Goal: Task Accomplishment & Management: Manage account settings

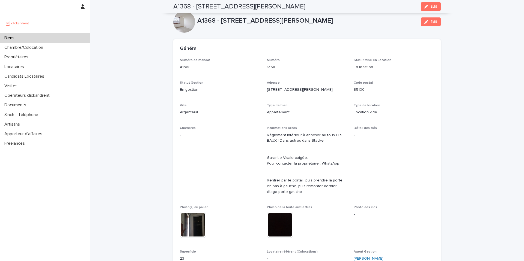
scroll to position [1581, 0]
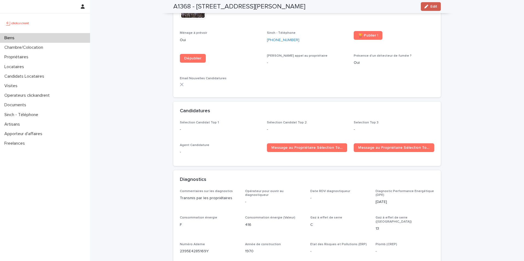
click at [430, 7] on span "Edit" at bounding box center [433, 7] width 7 height 4
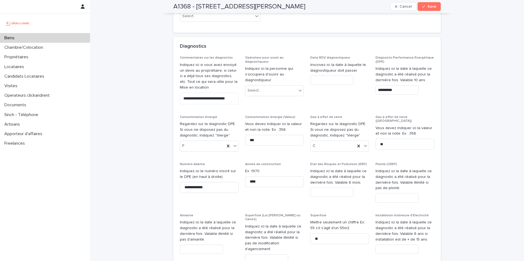
scroll to position [2533, 0]
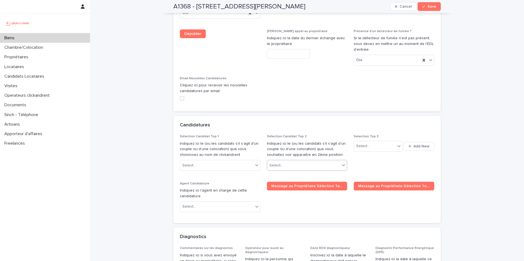
click at [284, 161] on div "Select..." at bounding box center [303, 165] width 73 height 9
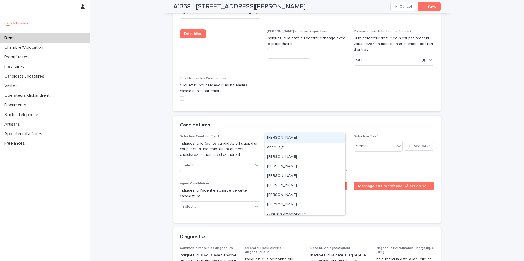
paste input "**********"
type input "**********"
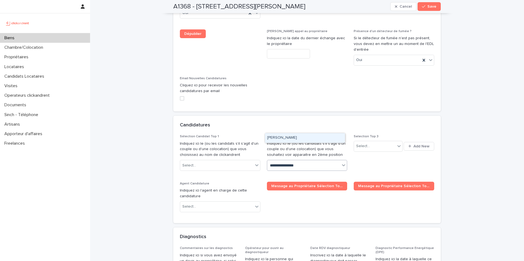
click at [305, 139] on div "Alexis Hamoutahra" at bounding box center [305, 138] width 80 height 10
click at [423, 8] on icon "button" at bounding box center [423, 7] width 3 height 4
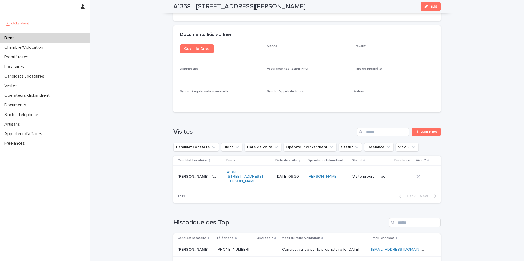
scroll to position [1812, 0]
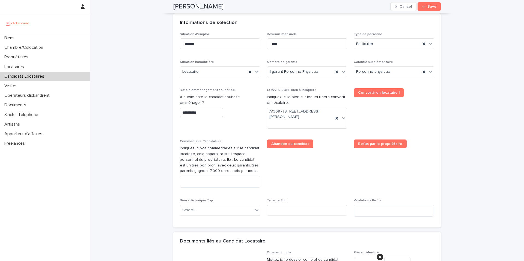
scroll to position [351, 0]
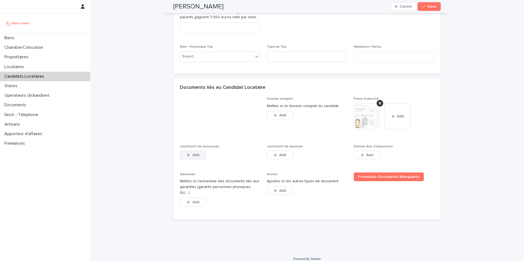
click at [193, 153] on button "Add" at bounding box center [193, 155] width 26 height 9
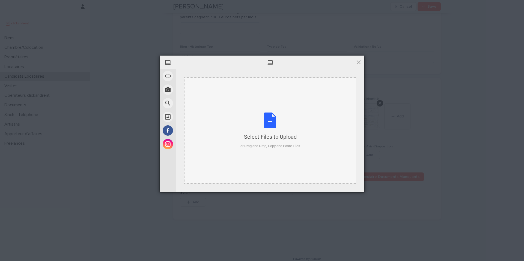
click at [241, 108] on div "Select Files to Upload or Drag and Drop, Copy and Paste Files" at bounding box center [270, 131] width 172 height 106
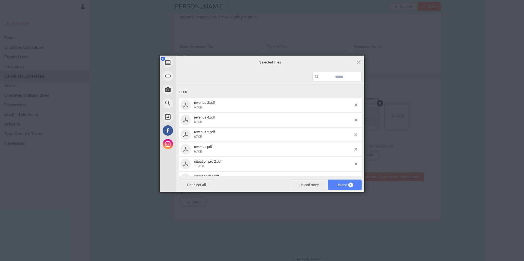
click at [358, 183] on span "Upload 6" at bounding box center [345, 185] width 34 height 10
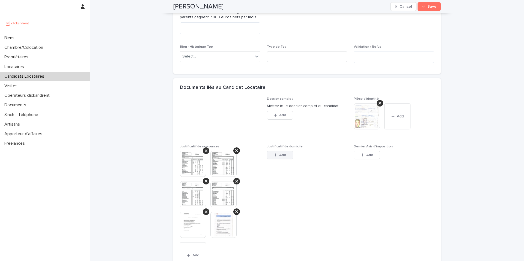
click at [279, 154] on span "Add" at bounding box center [282, 155] width 7 height 4
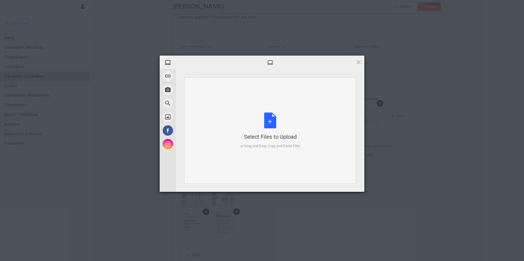
click at [273, 138] on div "Select Files to Upload" at bounding box center [270, 137] width 60 height 8
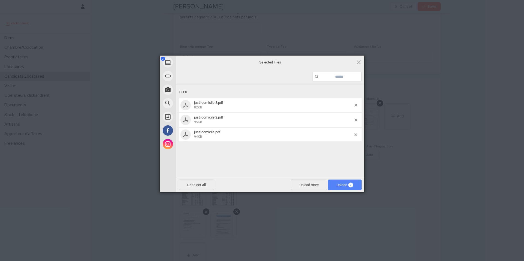
drag, startPoint x: 326, startPoint y: 194, endPoint x: 348, endPoint y: 181, distance: 25.9
click at [348, 181] on span "Upload 3" at bounding box center [345, 185] width 34 height 10
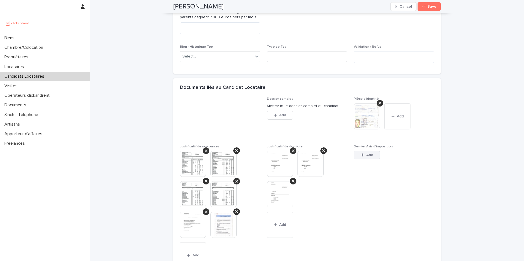
click at [366, 156] on span "Add" at bounding box center [369, 155] width 7 height 4
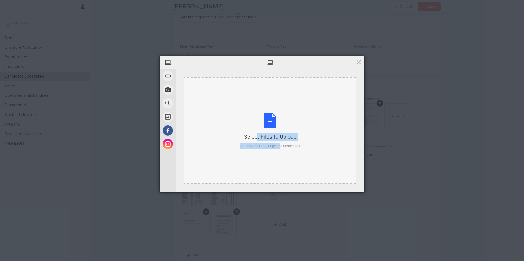
click at [271, 144] on div "Select Files to Upload or Drag and Drop, Copy and Paste Files" at bounding box center [270, 131] width 60 height 36
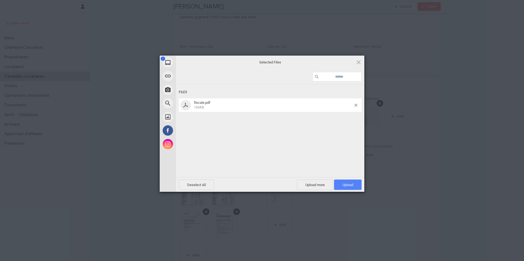
click at [358, 183] on span "Upload 1" at bounding box center [348, 185] width 28 height 10
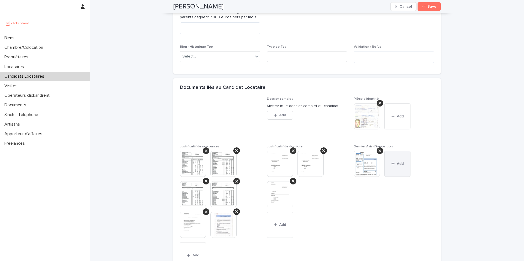
click at [401, 161] on button "Add" at bounding box center [397, 164] width 26 height 26
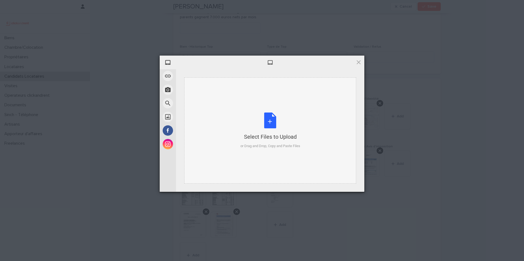
click at [258, 145] on div "or Drag and Drop, Copy and Paste Files" at bounding box center [270, 146] width 60 height 5
click at [360, 62] on span at bounding box center [359, 62] width 6 height 6
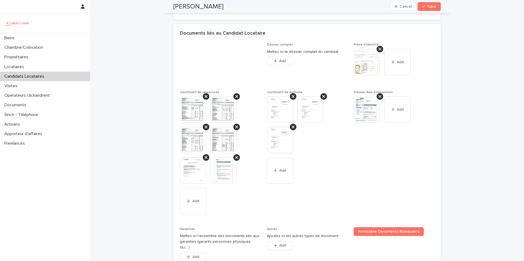
scroll to position [460, 0]
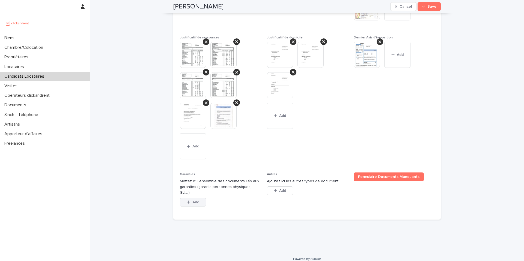
click at [192, 201] on span "Add" at bounding box center [195, 203] width 7 height 4
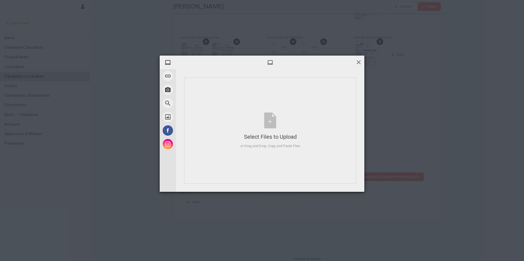
drag, startPoint x: 361, startPoint y: 56, endPoint x: 361, endPoint y: 60, distance: 4.2
click at [361, 56] on div at bounding box center [270, 63] width 188 height 14
click at [361, 64] on span at bounding box center [359, 62] width 6 height 6
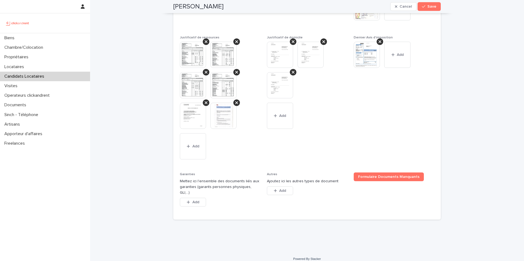
click at [258, 159] on div "This file cannot be opened Download File Add" at bounding box center [220, 102] width 81 height 120
drag, startPoint x: 188, startPoint y: 199, endPoint x: 191, endPoint y: 190, distance: 9.0
click at [188, 198] on button "Add" at bounding box center [193, 202] width 26 height 9
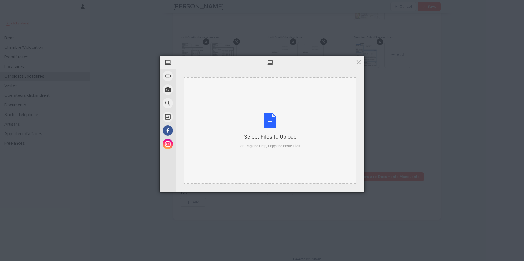
click at [267, 133] on div "Select Files to Upload" at bounding box center [270, 137] width 60 height 8
click at [260, 134] on div "Select Files to Upload" at bounding box center [270, 137] width 60 height 8
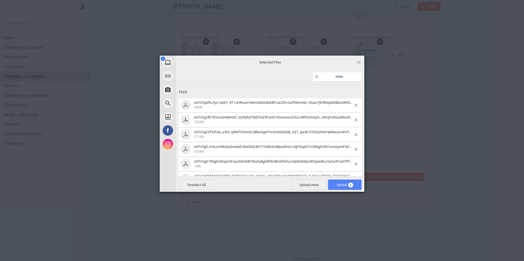
click at [356, 183] on span "Upload 8" at bounding box center [345, 185] width 34 height 10
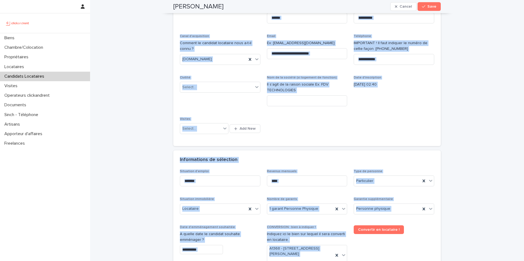
scroll to position [0, 0]
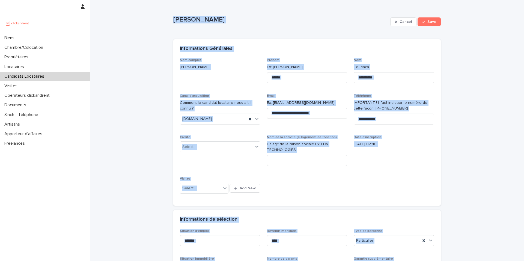
drag, startPoint x: 256, startPoint y: 168, endPoint x: 172, endPoint y: 18, distance: 172.0
click at [240, 51] on div "Informations Générales" at bounding box center [306, 49] width 252 height 6
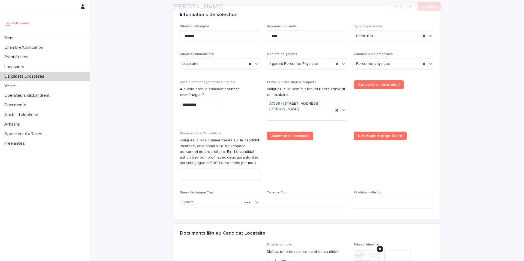
scroll to position [464, 0]
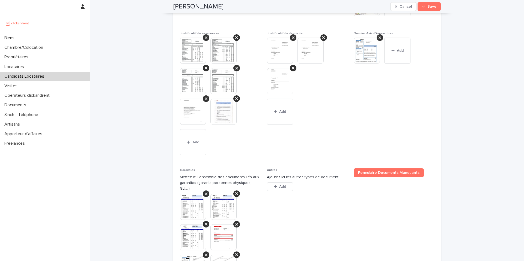
click at [187, 202] on img at bounding box center [193, 207] width 26 height 26
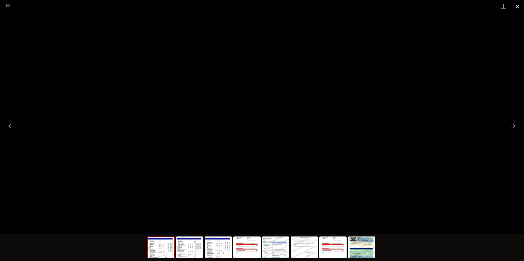
click at [516, 7] on button "Close gallery" at bounding box center [517, 6] width 14 height 13
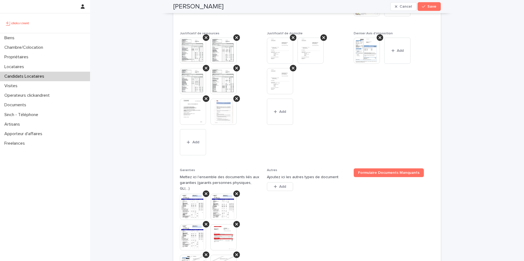
click at [220, 112] on img at bounding box center [223, 112] width 26 height 26
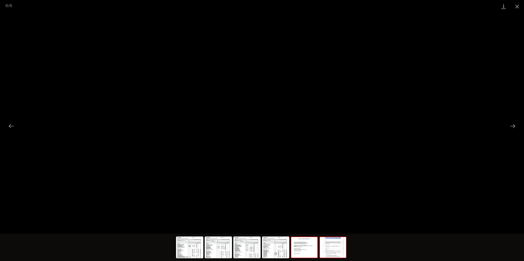
click at [299, 251] on img at bounding box center [304, 247] width 26 height 21
drag, startPoint x: 517, startPoint y: 7, endPoint x: 514, endPoint y: 10, distance: 4.4
click at [517, 7] on button "Close gallery" at bounding box center [517, 6] width 14 height 13
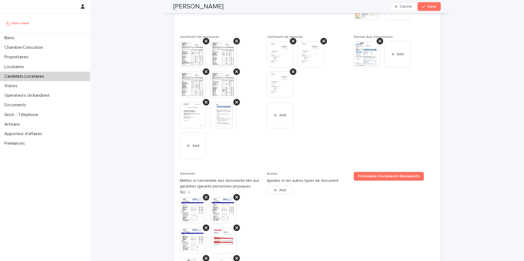
scroll to position [419, 0]
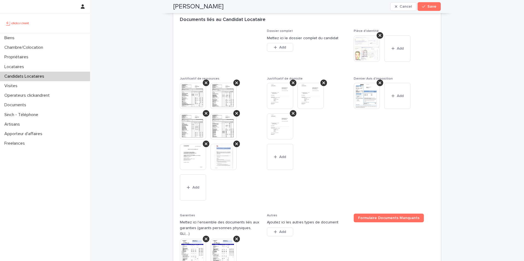
click at [365, 52] on img at bounding box center [367, 48] width 26 height 26
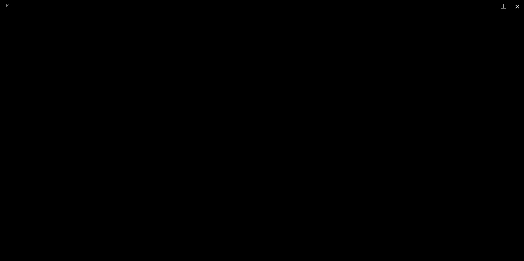
click at [519, 6] on button "Close gallery" at bounding box center [517, 6] width 14 height 13
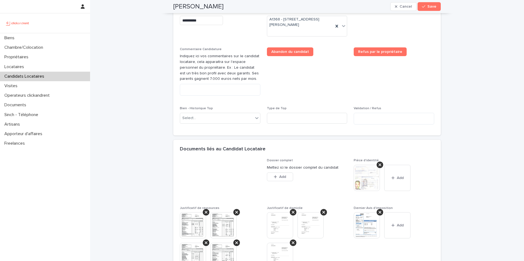
scroll to position [110, 0]
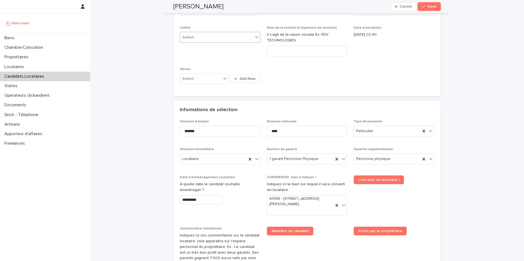
click at [201, 40] on div "Select..." at bounding box center [216, 37] width 73 height 9
click at [202, 58] on div "Monsieur" at bounding box center [218, 58] width 80 height 10
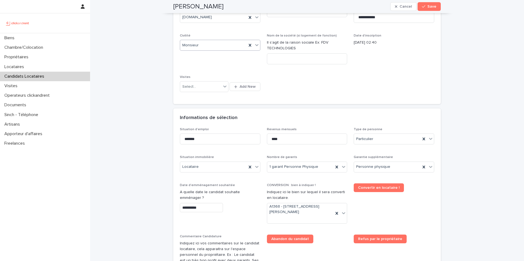
scroll to position [218, 0]
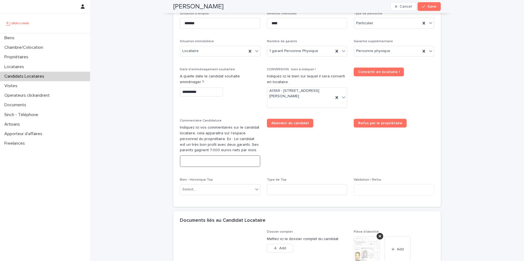
click at [198, 163] on textarea at bounding box center [220, 162] width 81 height 12
paste textarea "**********"
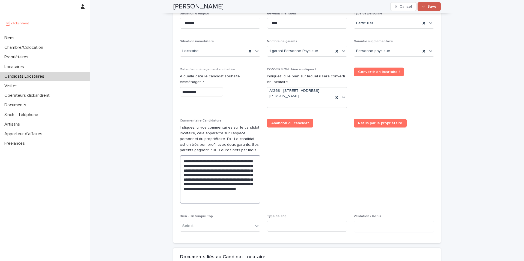
type textarea "**********"
click at [433, 5] on span "Save" at bounding box center [431, 7] width 9 height 4
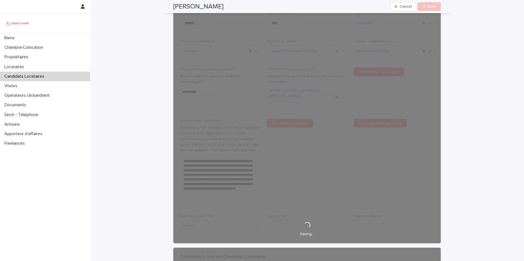
drag, startPoint x: 215, startPoint y: 8, endPoint x: 170, endPoint y: 7, distance: 45.0
click at [170, 7] on div "Alexis Hamoutahra Cancel Loading... Save" at bounding box center [307, 6] width 294 height 13
copy h2 "Alexis Hamoutahra"
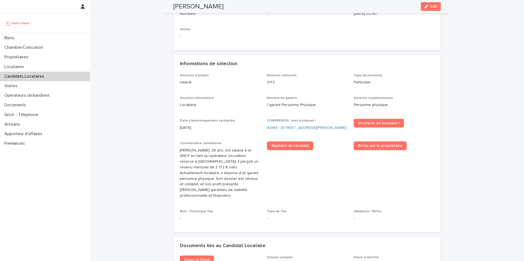
scroll to position [4, 0]
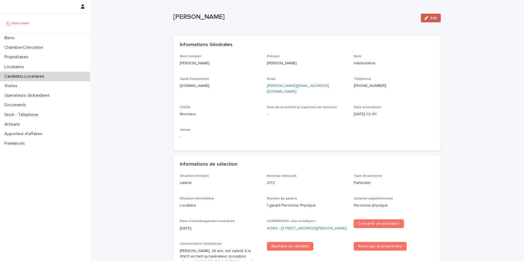
click at [427, 18] on div "button" at bounding box center [427, 18] width 6 height 4
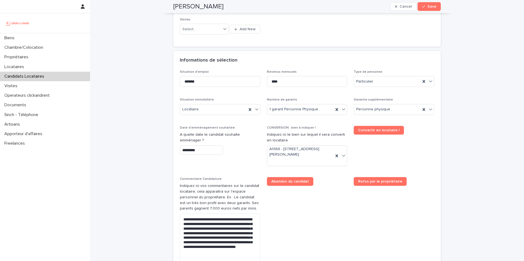
scroll to position [258, 0]
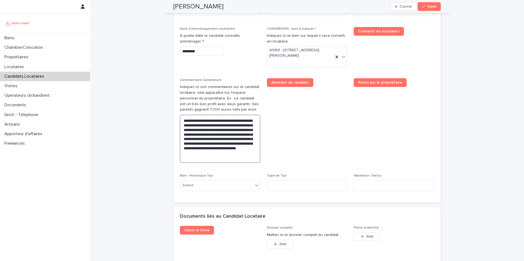
click at [206, 156] on textarea "**********" at bounding box center [220, 139] width 81 height 48
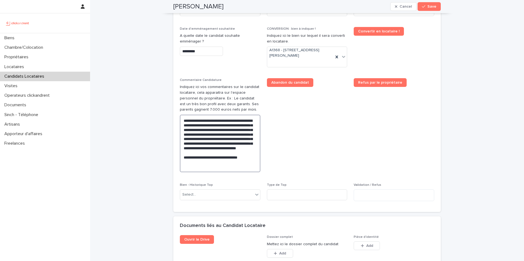
click at [226, 166] on textarea "**********" at bounding box center [220, 144] width 81 height 58
click at [0, 0] on lt-span "********" at bounding box center [0, 0] width 0 height 0
drag, startPoint x: 295, startPoint y: 142, endPoint x: 335, endPoint y: 84, distance: 70.1
click at [295, 142] on span "Abandon du candidat" at bounding box center [307, 127] width 81 height 99
drag, startPoint x: 246, startPoint y: 167, endPoint x: 245, endPoint y: 175, distance: 7.5
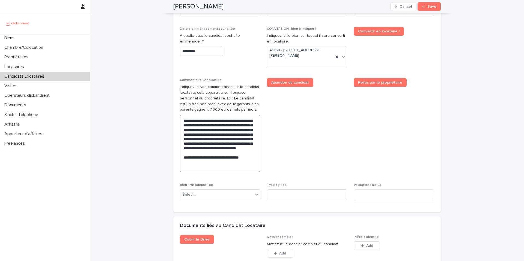
click at [246, 167] on textarea "**********" at bounding box center [220, 144] width 81 height 58
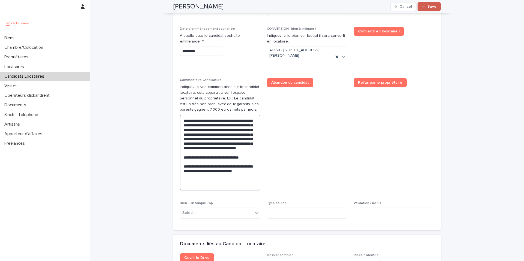
type textarea "**********"
click at [420, 6] on button "Save" at bounding box center [429, 6] width 23 height 9
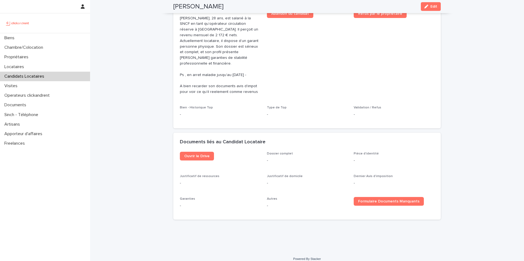
scroll to position [55, 0]
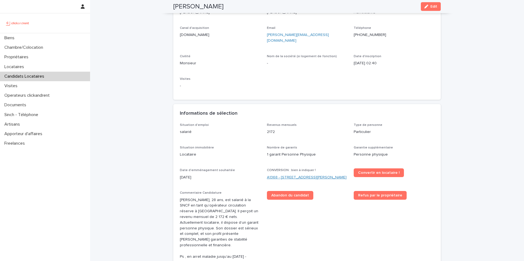
click at [306, 175] on link "A1368 - 39 rue de l'Abbé Ruellan, Argenteuil 95100" at bounding box center [307, 178] width 80 height 6
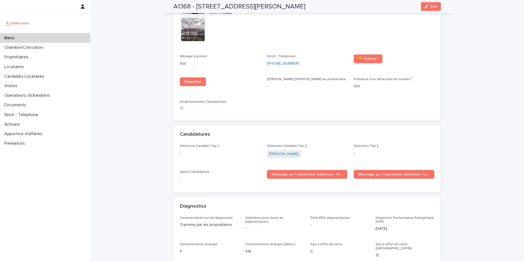
scroll to position [1557, 0]
click at [284, 152] on link "Alexis Hamoutahra" at bounding box center [284, 155] width 30 height 6
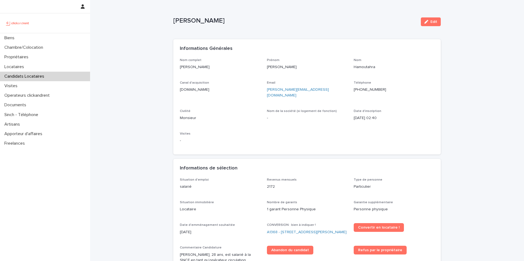
click at [36, 78] on p "Candidats Locataires" at bounding box center [25, 76] width 46 height 5
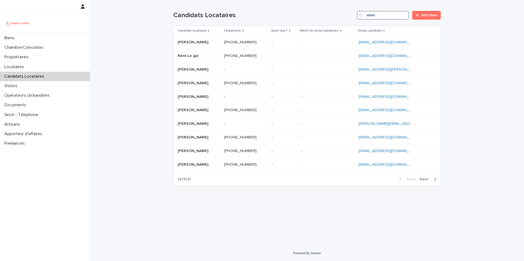
click at [390, 16] on input "Search" at bounding box center [383, 15] width 52 height 9
paste input "**********"
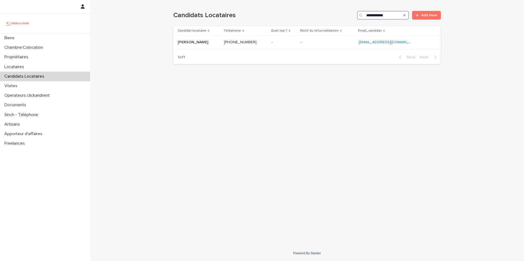
type input "**********"
click at [203, 45] on div "Yanis Taraki Yanis Taraki" at bounding box center [199, 42] width 42 height 9
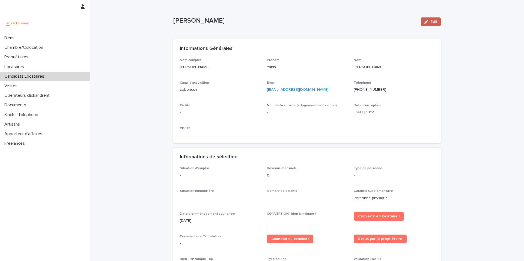
click at [427, 23] on div "button" at bounding box center [427, 22] width 6 height 4
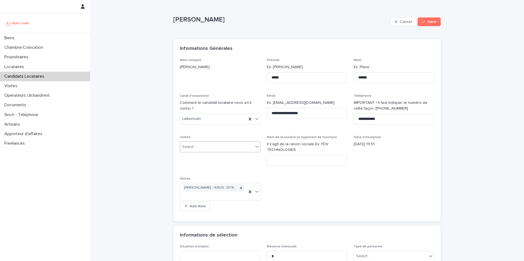
drag, startPoint x: 213, startPoint y: 146, endPoint x: 214, endPoint y: 151, distance: 4.9
click at [214, 146] on div "Select..." at bounding box center [216, 147] width 73 height 9
click at [201, 168] on div "Monsieur" at bounding box center [218, 167] width 80 height 10
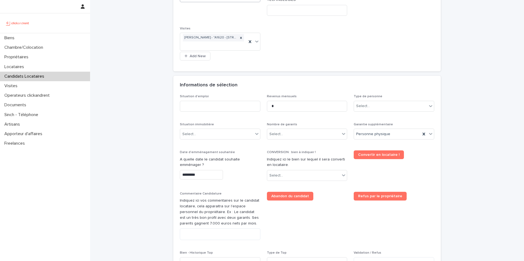
scroll to position [170, 0]
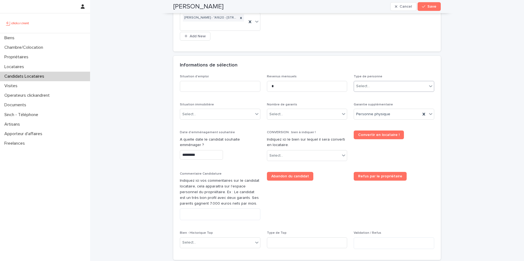
click at [365, 88] on div "Select..." at bounding box center [363, 87] width 14 height 6
click at [366, 95] on div "Particulier" at bounding box center [392, 97] width 80 height 10
click at [222, 85] on input at bounding box center [220, 86] width 81 height 11
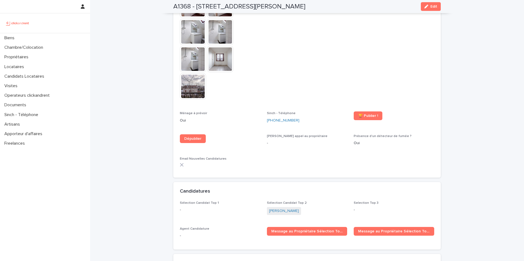
scroll to position [1634, 0]
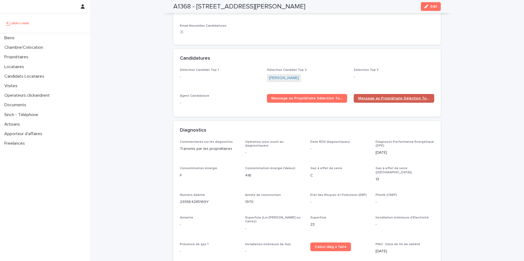
click at [374, 97] on span "Message au Propriétaire Sélection Top 2" at bounding box center [394, 99] width 72 height 4
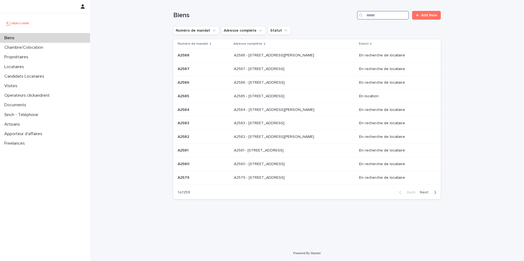
click at [396, 18] on input "Search" at bounding box center [383, 15] width 52 height 9
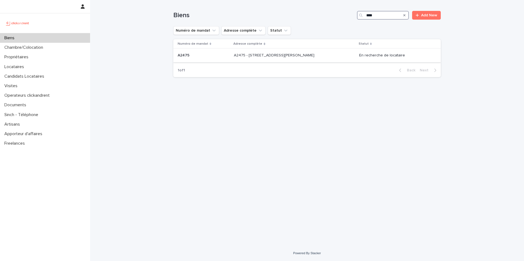
type input "****"
click at [300, 56] on p "A2475 - [STREET_ADDRESS][PERSON_NAME]" at bounding box center [275, 55] width 82 height 6
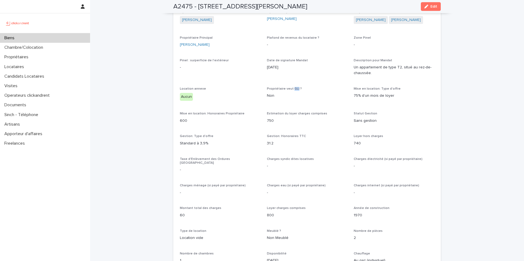
scroll to position [326, 0]
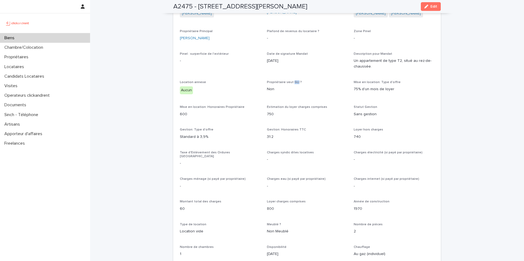
click at [56, 43] on div "Biens Chambre/Colocation Propriétaires Locataires Candidats Locataires Visites …" at bounding box center [45, 90] width 90 height 115
click at [54, 39] on div "Biens" at bounding box center [45, 38] width 90 height 10
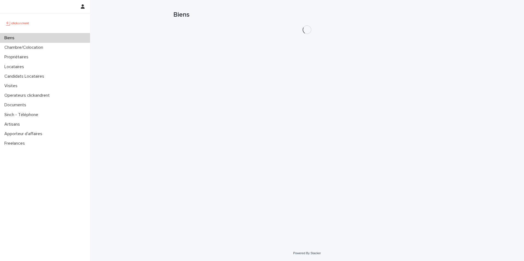
click at [54, 39] on div "Biens" at bounding box center [45, 38] width 90 height 10
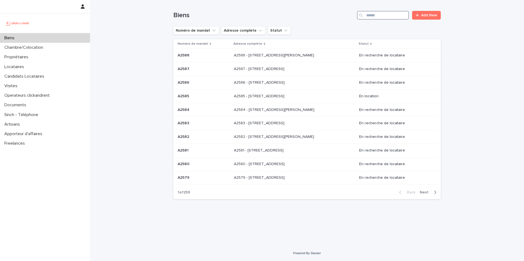
click at [381, 16] on input "Search" at bounding box center [383, 15] width 52 height 9
click at [382, 17] on input "Search" at bounding box center [383, 15] width 52 height 9
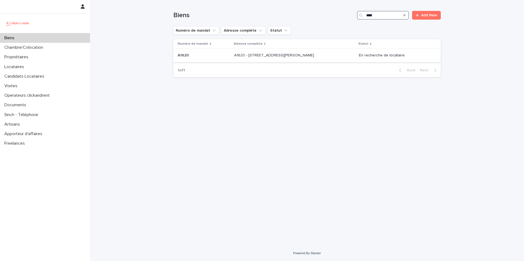
type input "****"
click at [293, 59] on div "A1620 - [STREET_ADDRESS][PERSON_NAME] 94500 A1620 - [STREET_ADDRESS][PERSON_NAM…" at bounding box center [294, 55] width 120 height 9
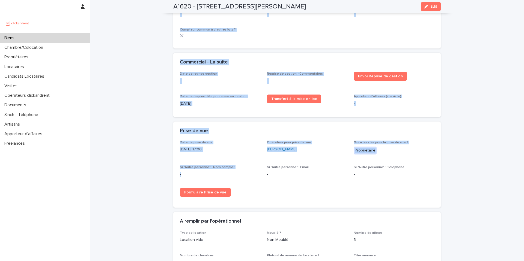
scroll to position [837, 0]
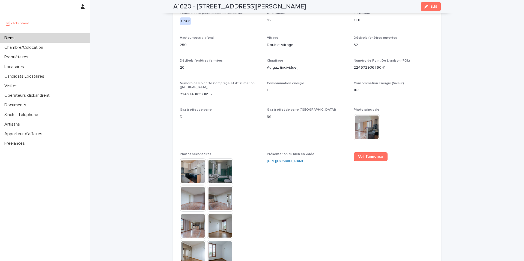
drag, startPoint x: 317, startPoint y: 154, endPoint x: 316, endPoint y: 150, distance: 3.6
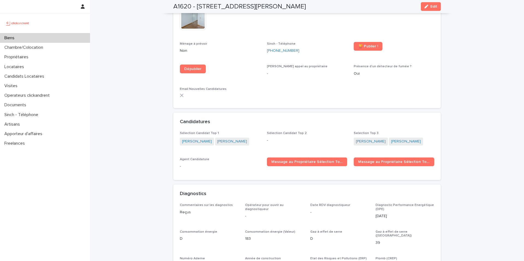
scroll to position [1561, 0]
click at [45, 39] on div "Biens" at bounding box center [45, 38] width 90 height 10
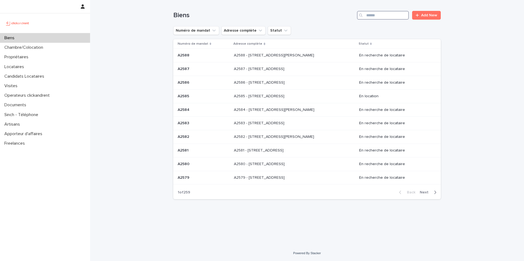
click at [382, 16] on input "Search" at bounding box center [383, 15] width 52 height 9
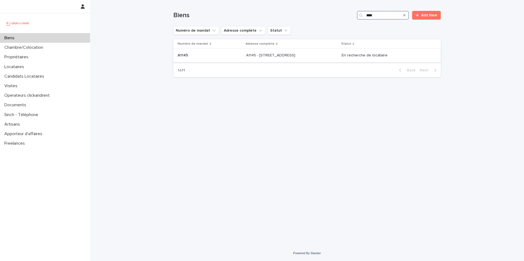
type input "****"
click at [233, 54] on p at bounding box center [210, 55] width 64 height 5
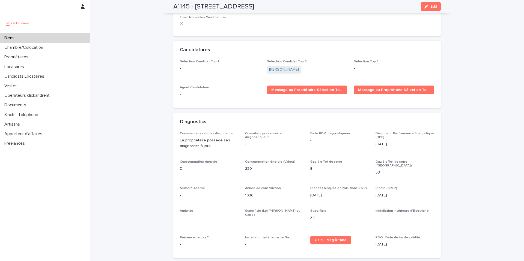
scroll to position [1808, 0]
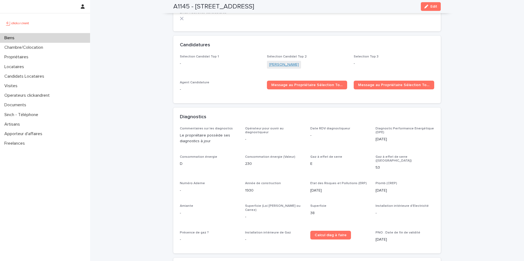
click at [286, 62] on link "[PERSON_NAME]" at bounding box center [284, 65] width 30 height 6
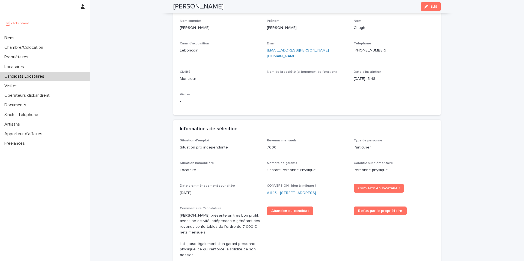
scroll to position [40, 0]
